Goal: Transaction & Acquisition: Download file/media

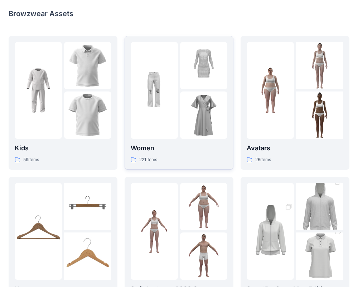
click at [167, 157] on div "221 items" at bounding box center [179, 160] width 97 height 8
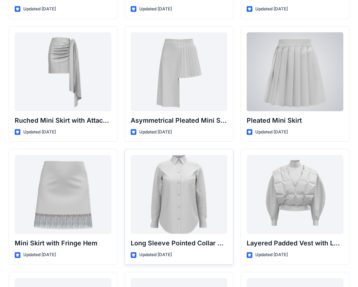
scroll to position [1975, 0]
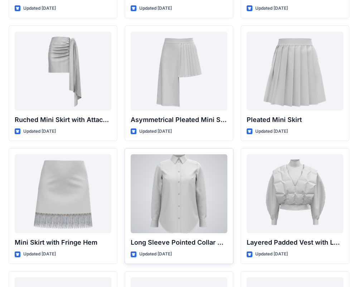
click at [210, 231] on div at bounding box center [179, 193] width 97 height 79
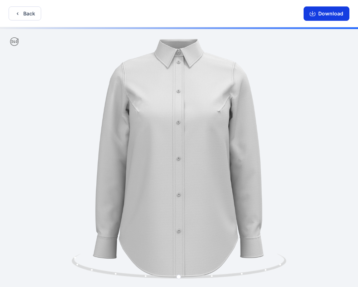
click at [333, 18] on button "Download" at bounding box center [327, 13] width 46 height 14
click at [317, 11] on button "Download" at bounding box center [327, 13] width 46 height 14
